Goal: Find specific page/section: Find specific page/section

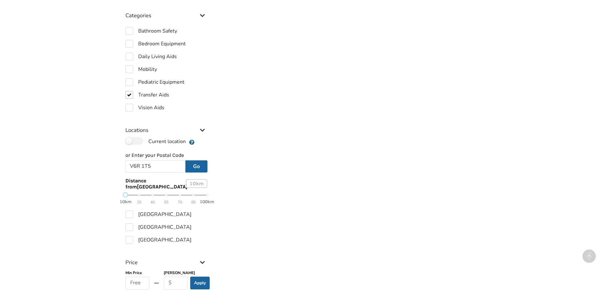
scroll to position [222, 0]
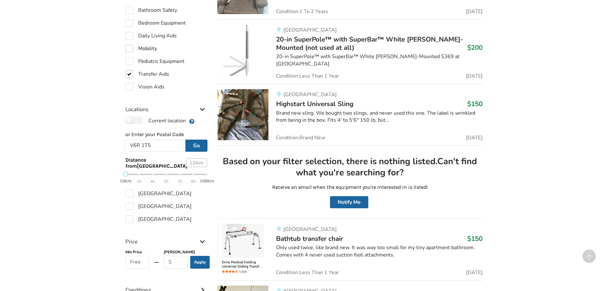
click at [128, 49] on label "Mobility" at bounding box center [141, 49] width 32 height 8
checkbox input "true"
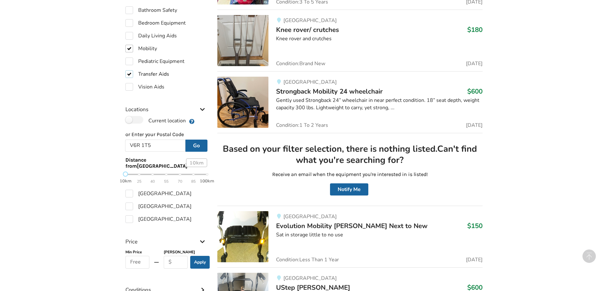
click at [133, 72] on label "Transfer Aids" at bounding box center [147, 74] width 44 height 8
checkbox input "false"
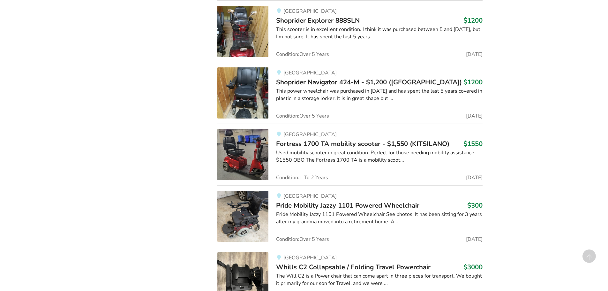
scroll to position [2154, 0]
